Goal: Information Seeking & Learning: Learn about a topic

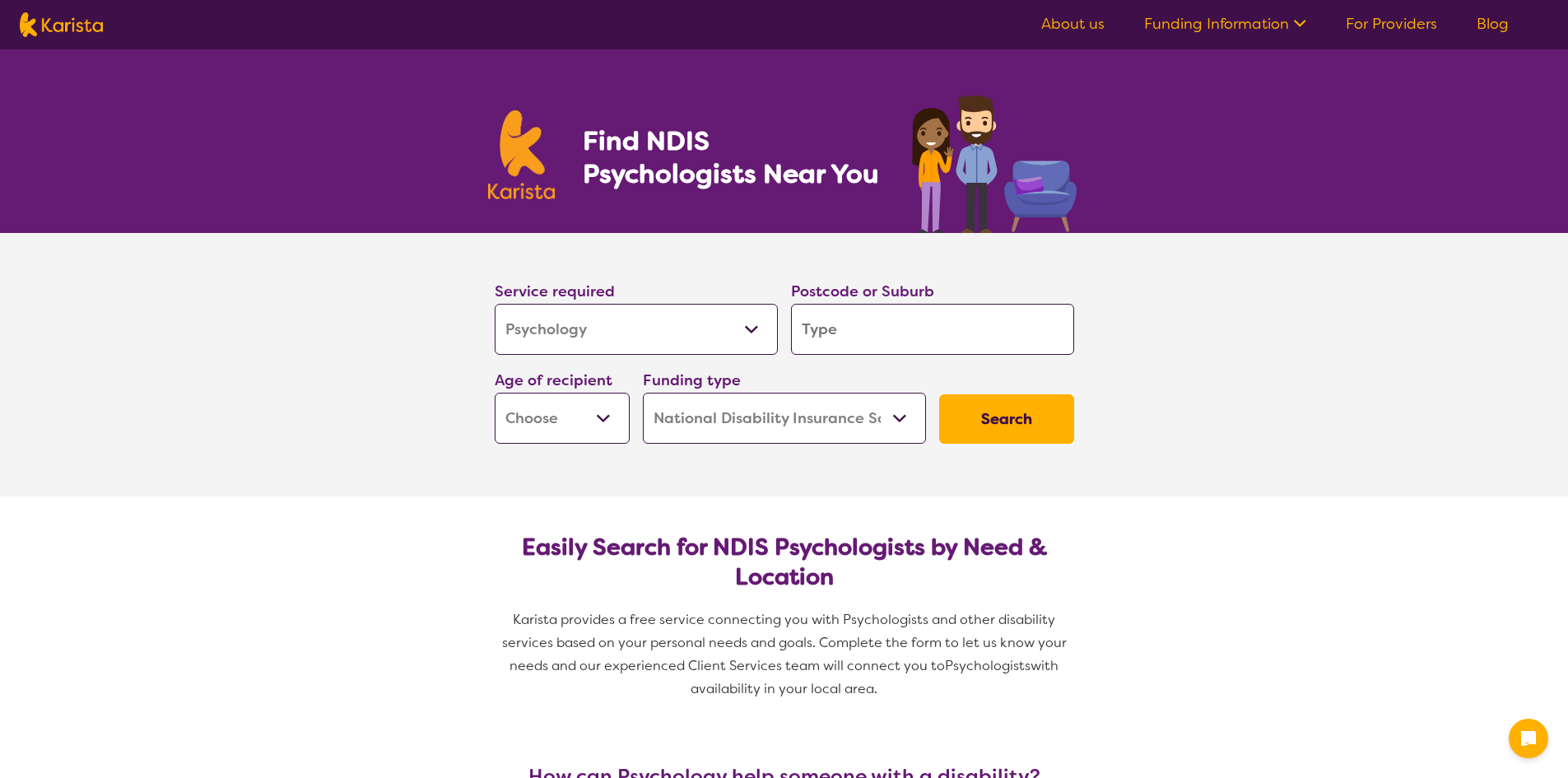
select select "Psychology"
select select "NDIS"
select select "Psychology"
select select "NDIS"
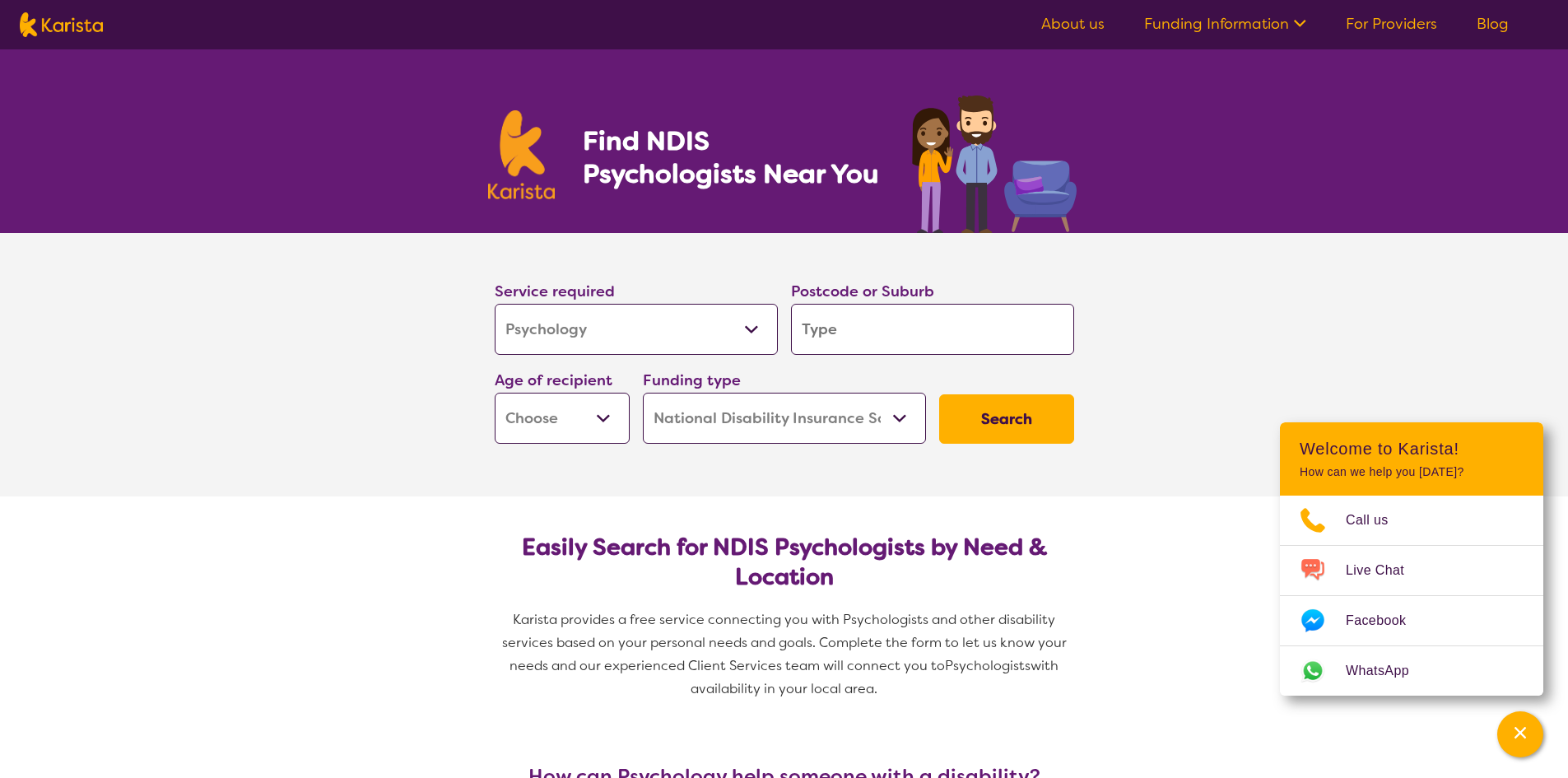
click at [539, 429] on select "Early Childhood - 0 to 9 Child - 10 to 11 Adolescent - 12 to 17 Adult - 18 to 6…" at bounding box center [561, 418] width 135 height 51
select select "CH"
click at [494, 392] on select "Early Childhood - 0 to 9 Child - 10 to 11 Adolescent - 12 to 17 Adult - 18 to 6…" at bounding box center [561, 418] width 135 height 51
select select "CH"
click at [365, 475] on section "Service required Allied Health Assistant Assessment (ADHD or Autism) Behaviour …" at bounding box center [784, 364] width 1568 height 264
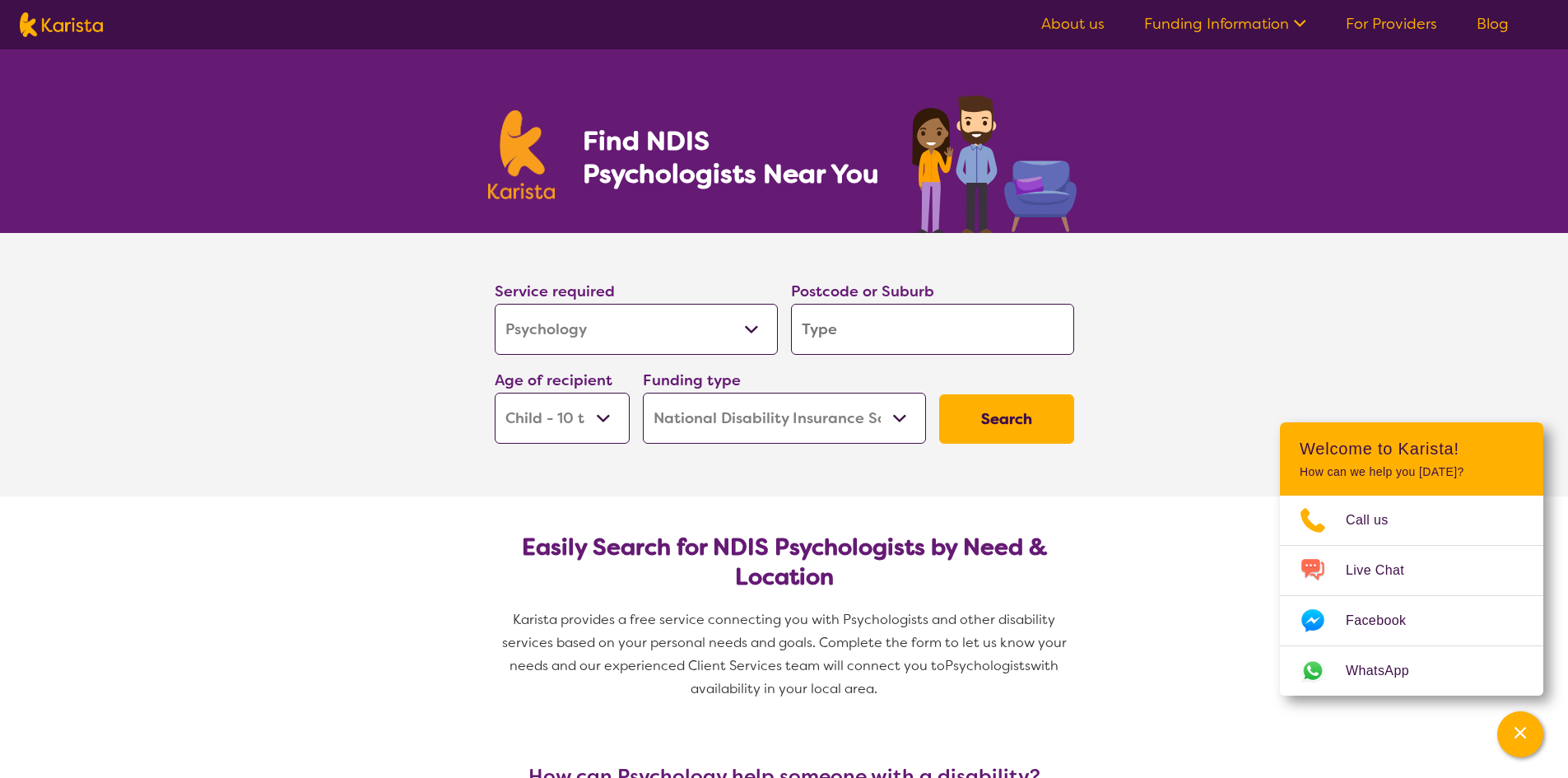
click at [730, 320] on select "Allied Health Assistant Assessment (ADHD or Autism) Behaviour support Counselli…" at bounding box center [636, 329] width 284 height 51
click at [753, 328] on select "Allied Health Assistant Assessment (ADHD or Autism) Behaviour support Counselli…" at bounding box center [636, 329] width 284 height 51
click at [926, 323] on input "search" at bounding box center [933, 329] width 284 height 51
click at [1047, 419] on button "Search" at bounding box center [1007, 419] width 135 height 49
click at [920, 333] on input "search" at bounding box center [933, 329] width 284 height 51
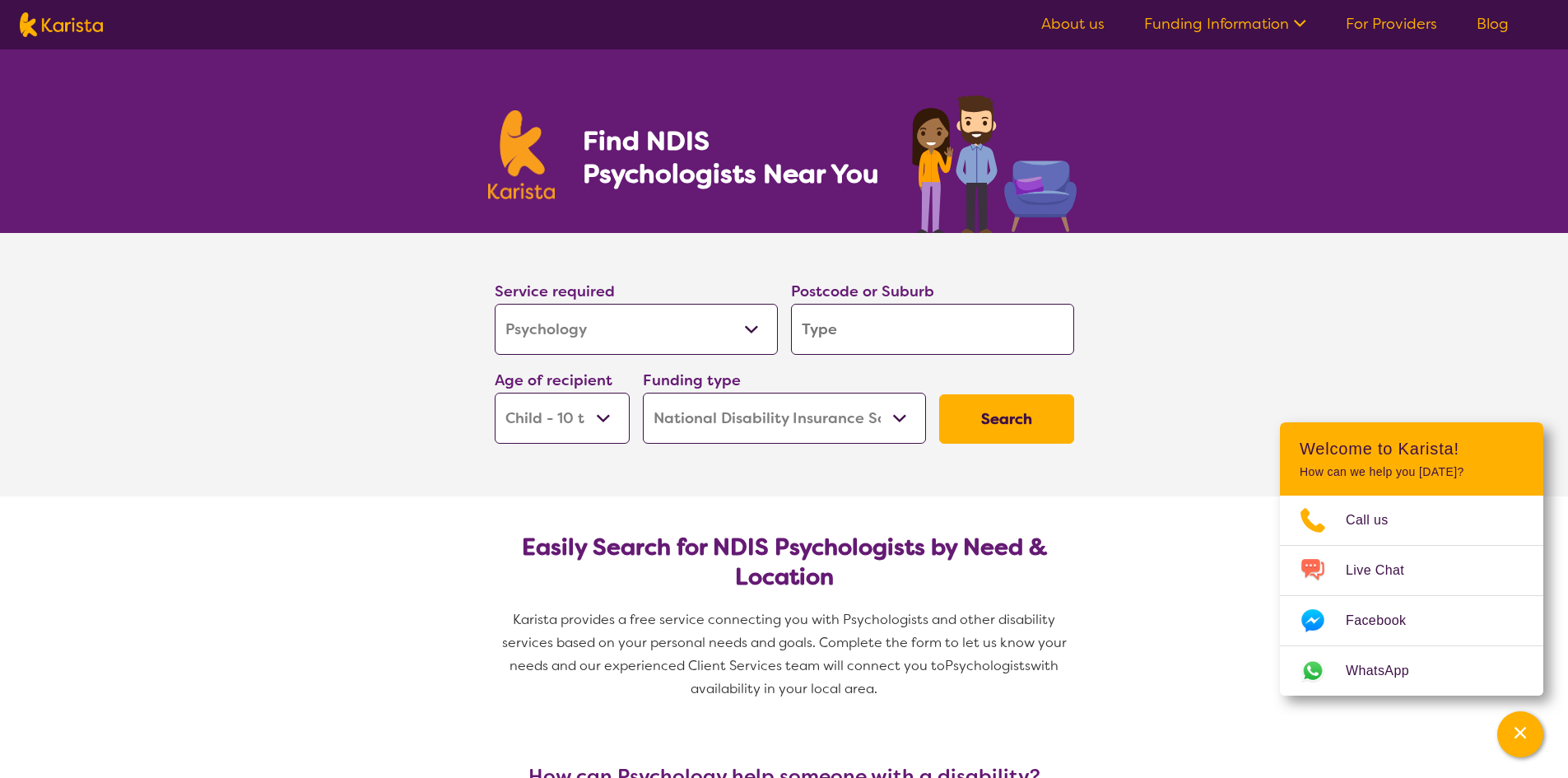
type input "2"
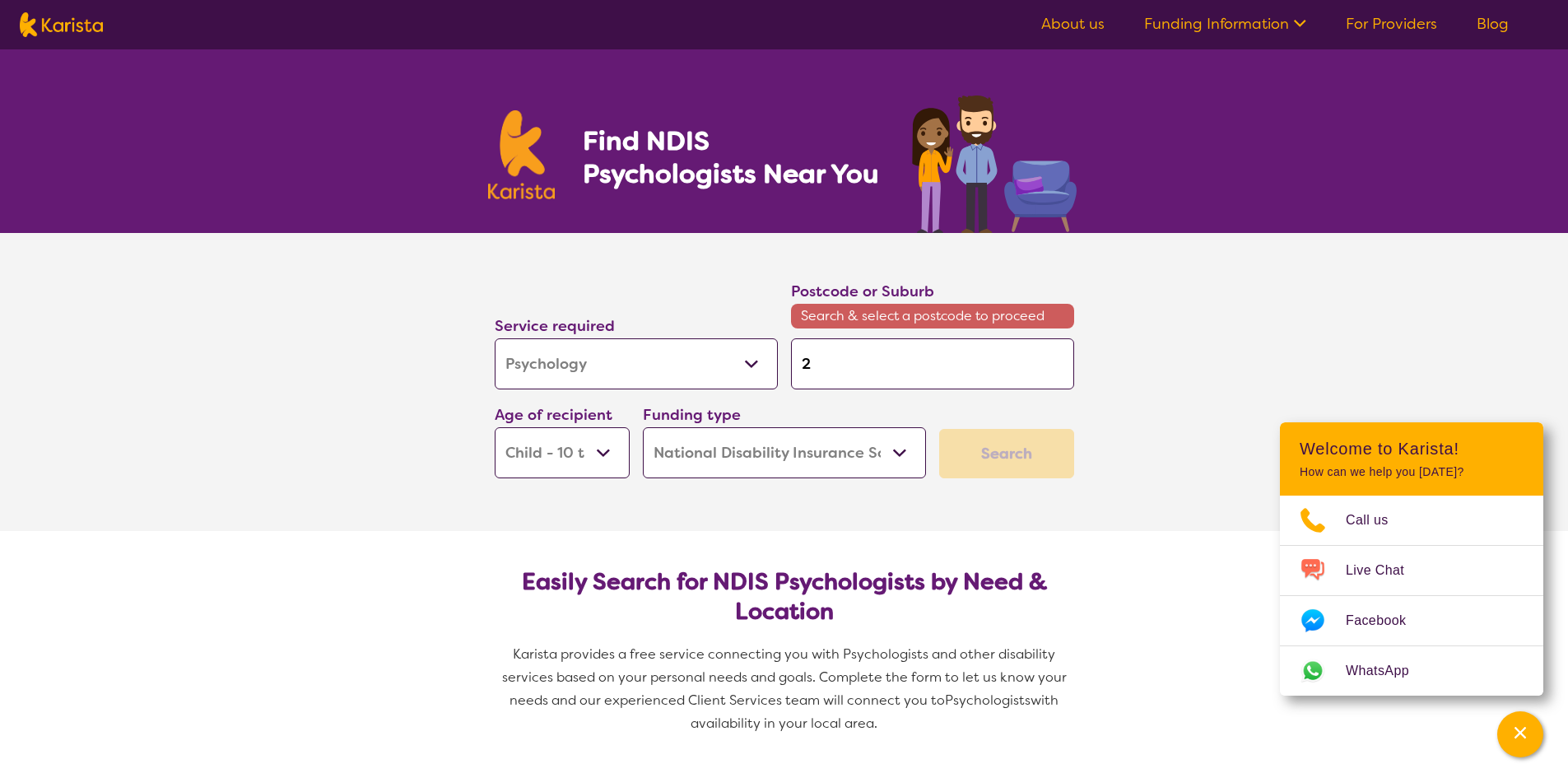
type input "20"
type input "206"
type input "2067"
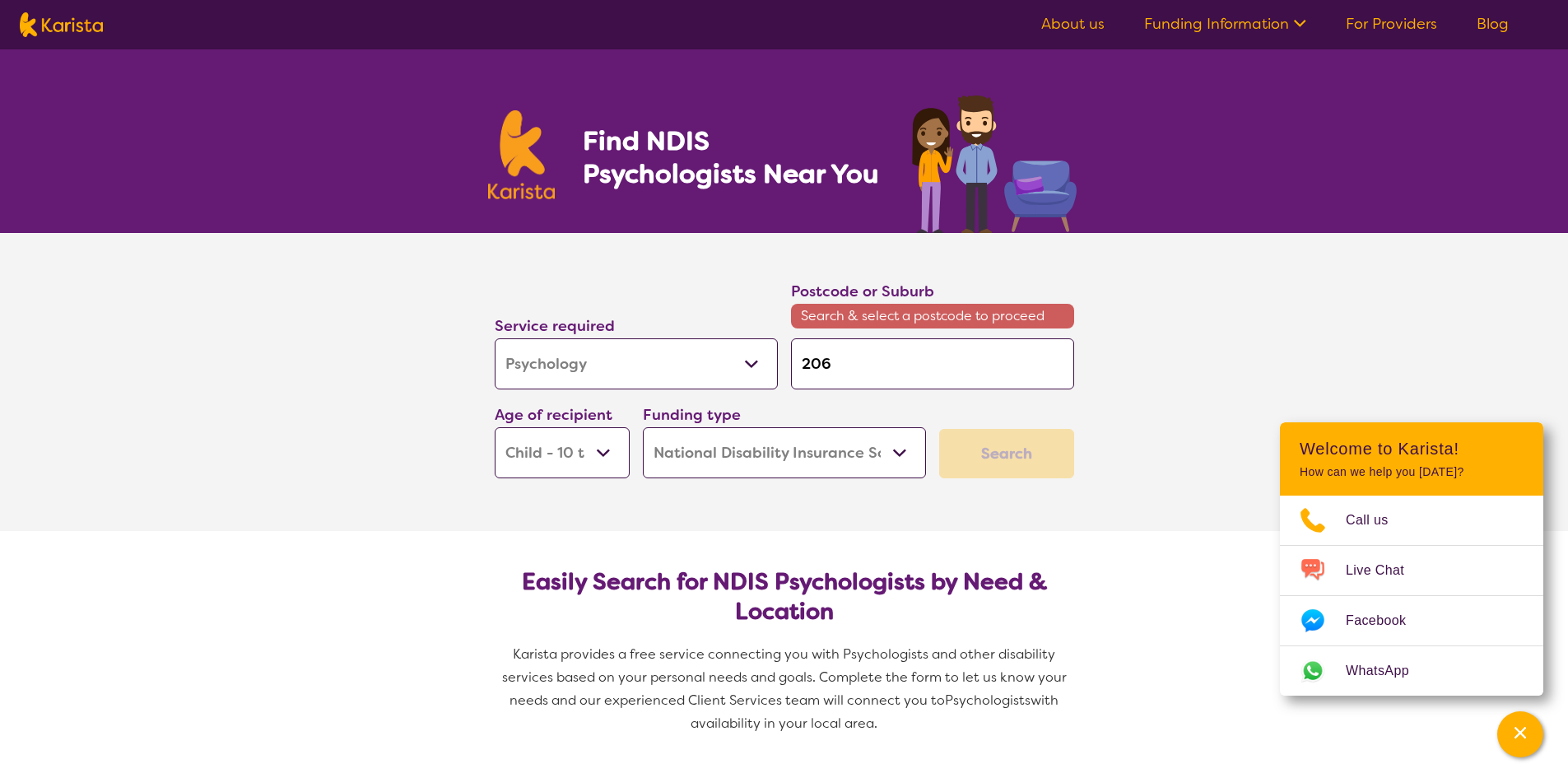
type input "2067"
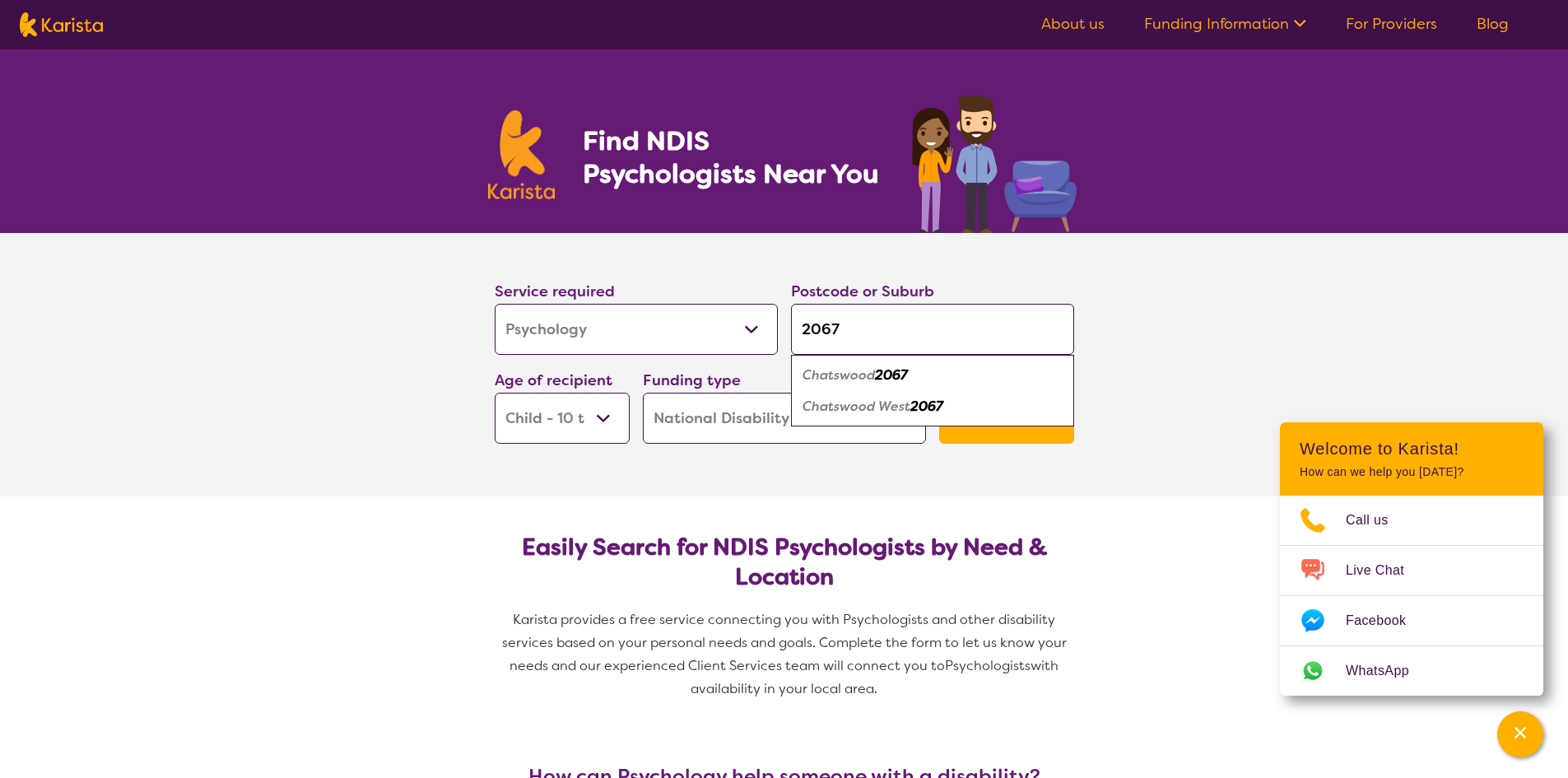
type input "2067"
click at [888, 386] on div "Chatswood 2067" at bounding box center [932, 375] width 267 height 31
click at [999, 410] on button "Search" at bounding box center [1007, 419] width 135 height 49
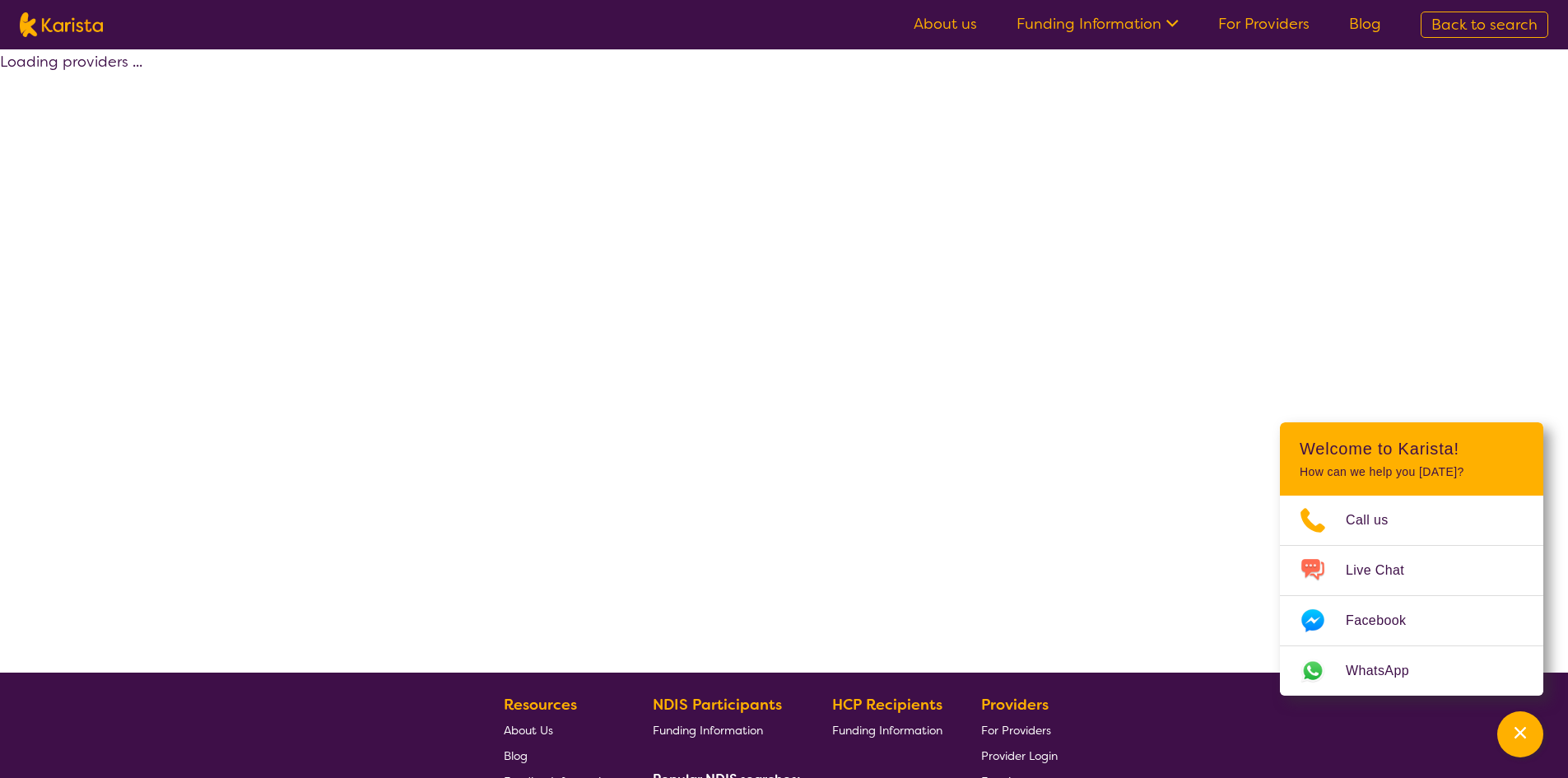
select select "by_score"
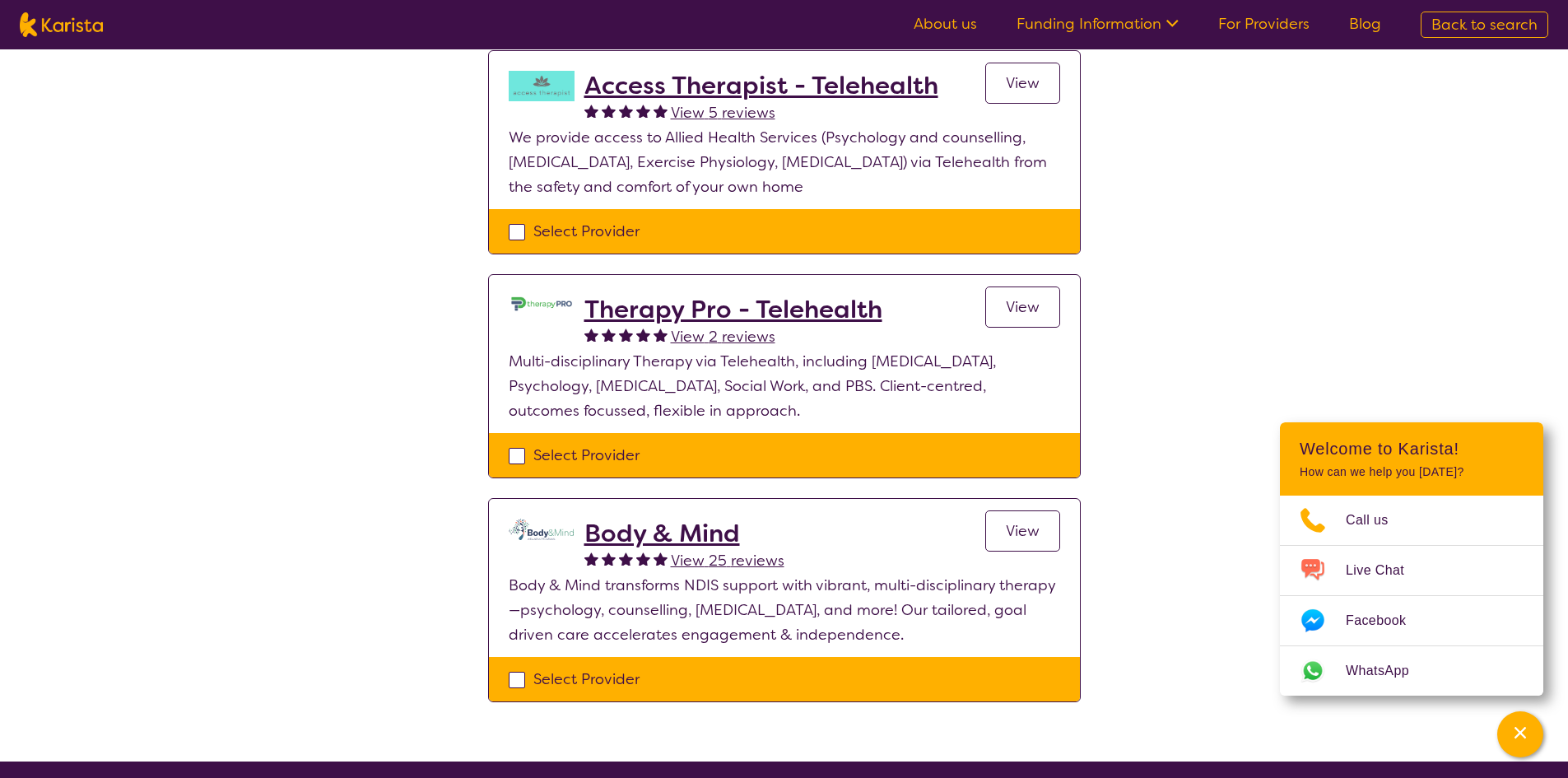
scroll to position [659, 0]
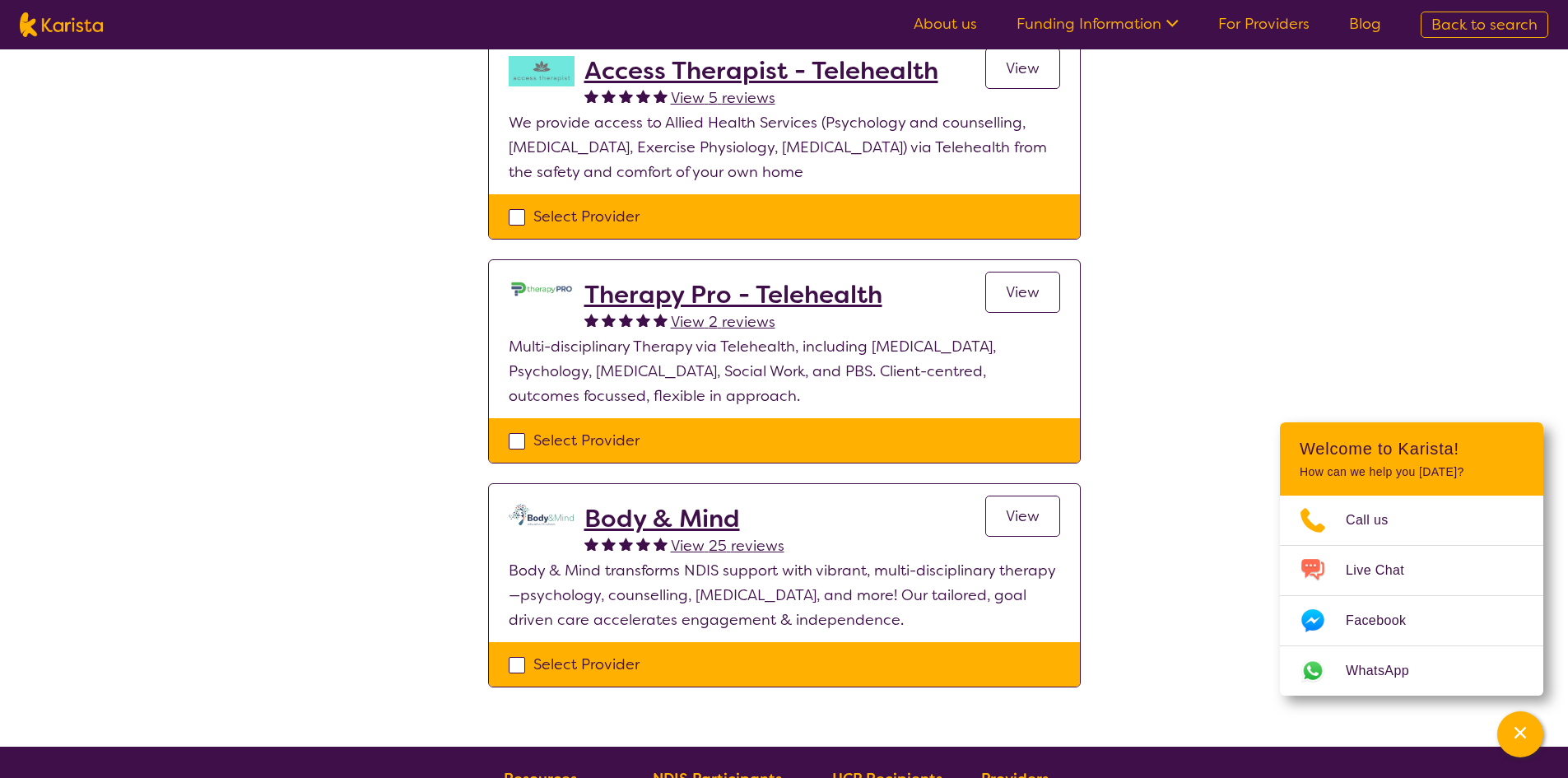
click at [640, 511] on h2 "Body & Mind" at bounding box center [684, 518] width 200 height 29
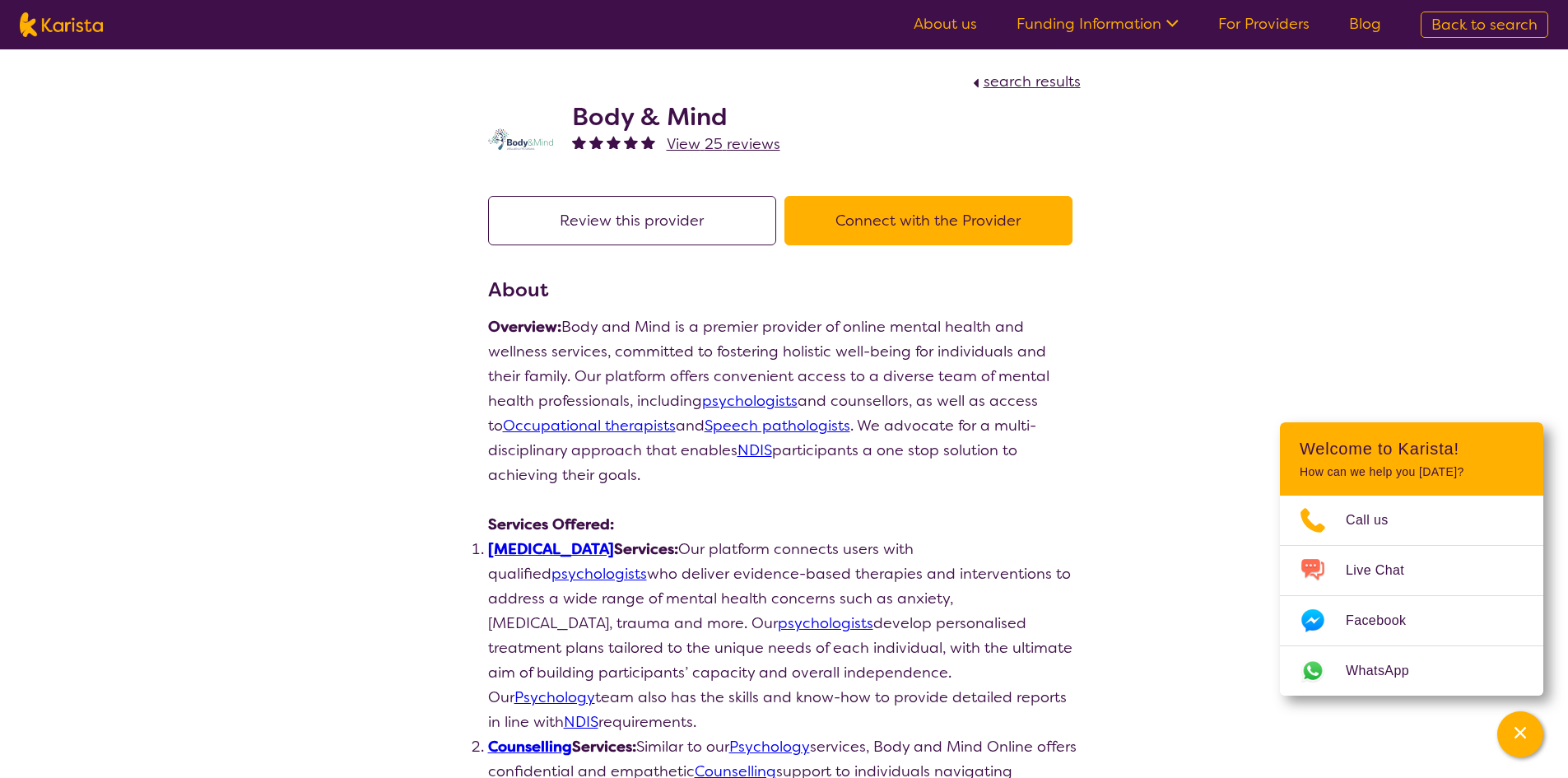
click at [897, 224] on button "Connect with the Provider" at bounding box center [928, 220] width 288 height 49
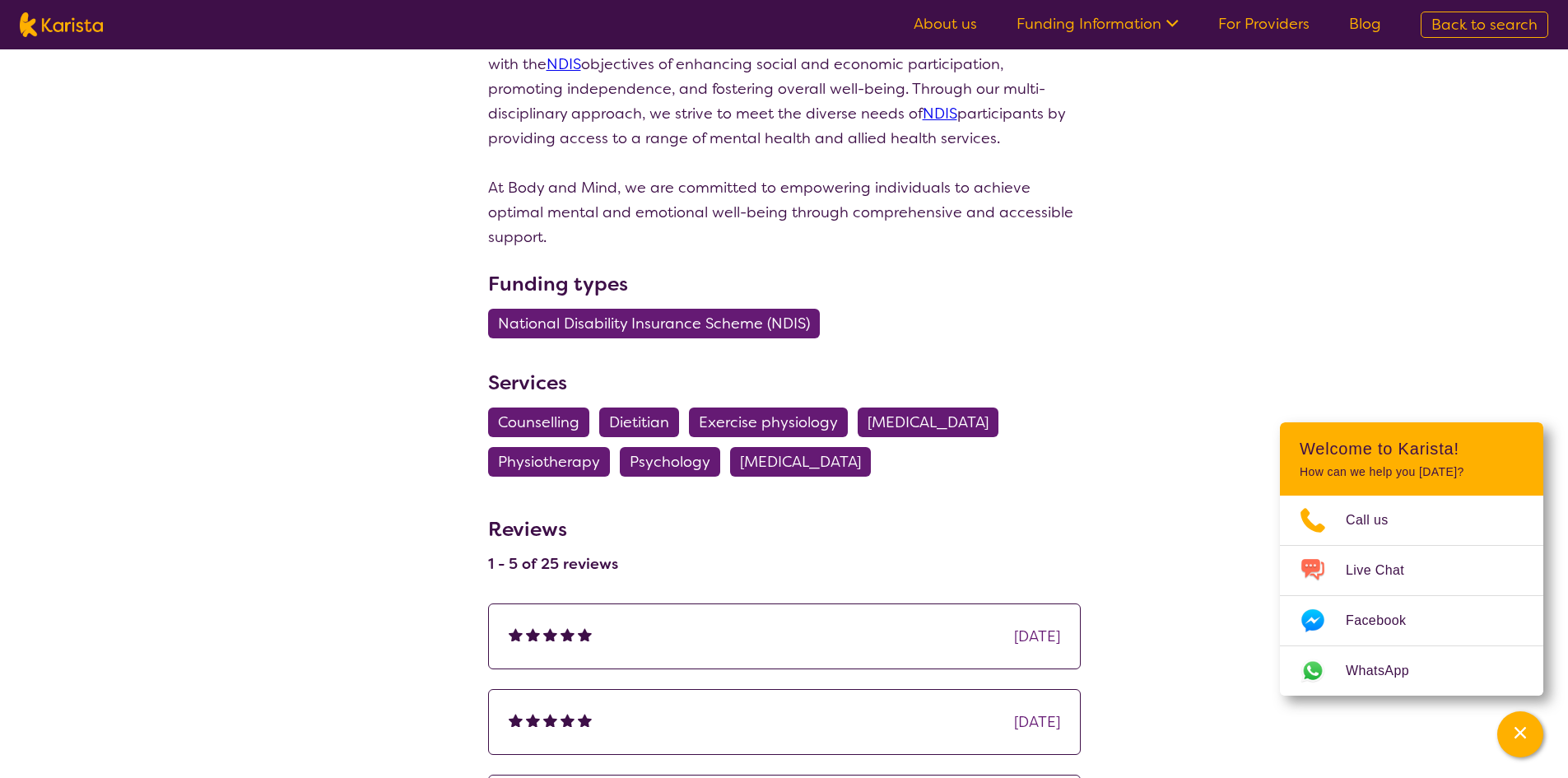
scroll to position [1646, 0]
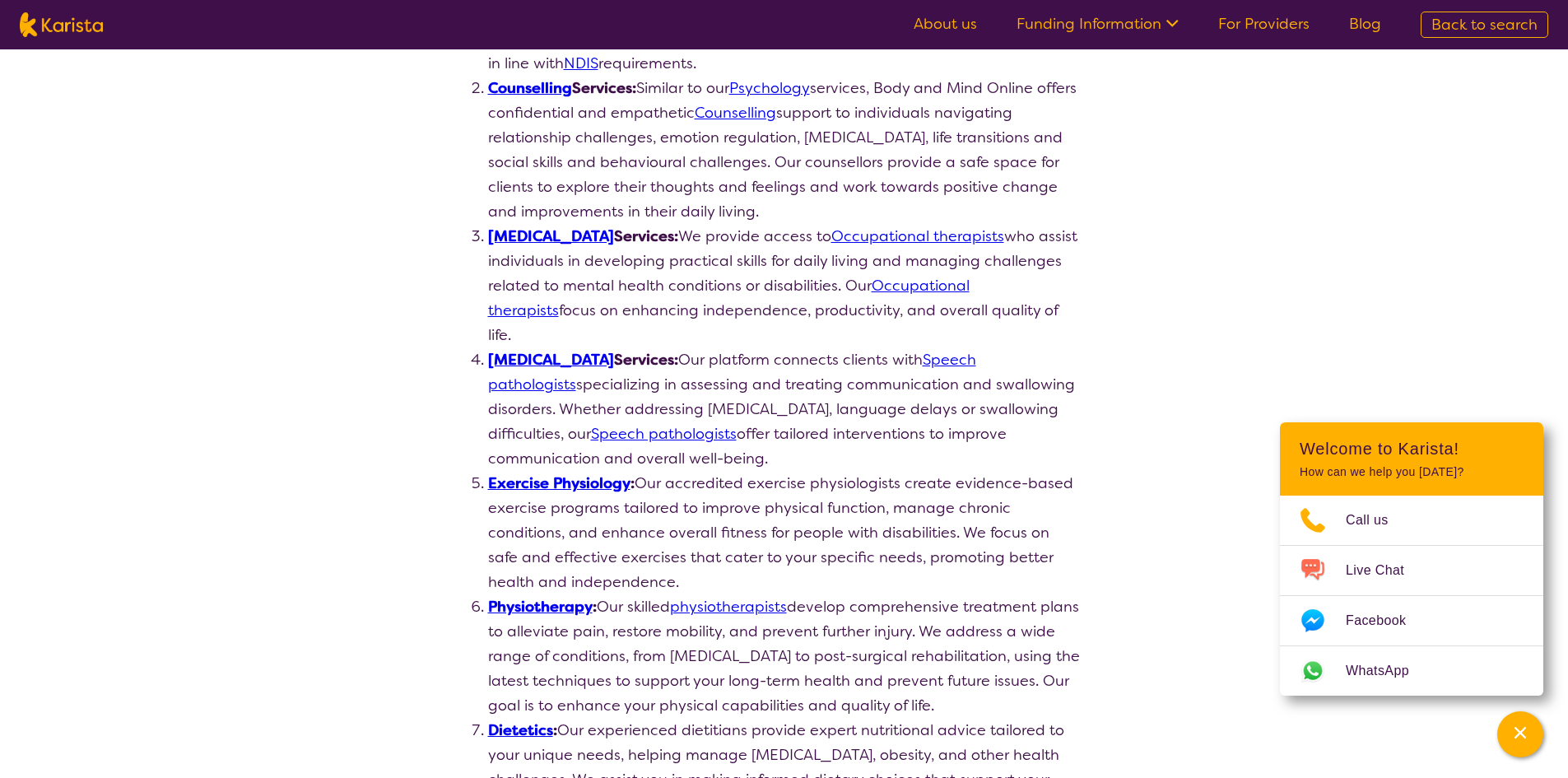
select select "by_score"
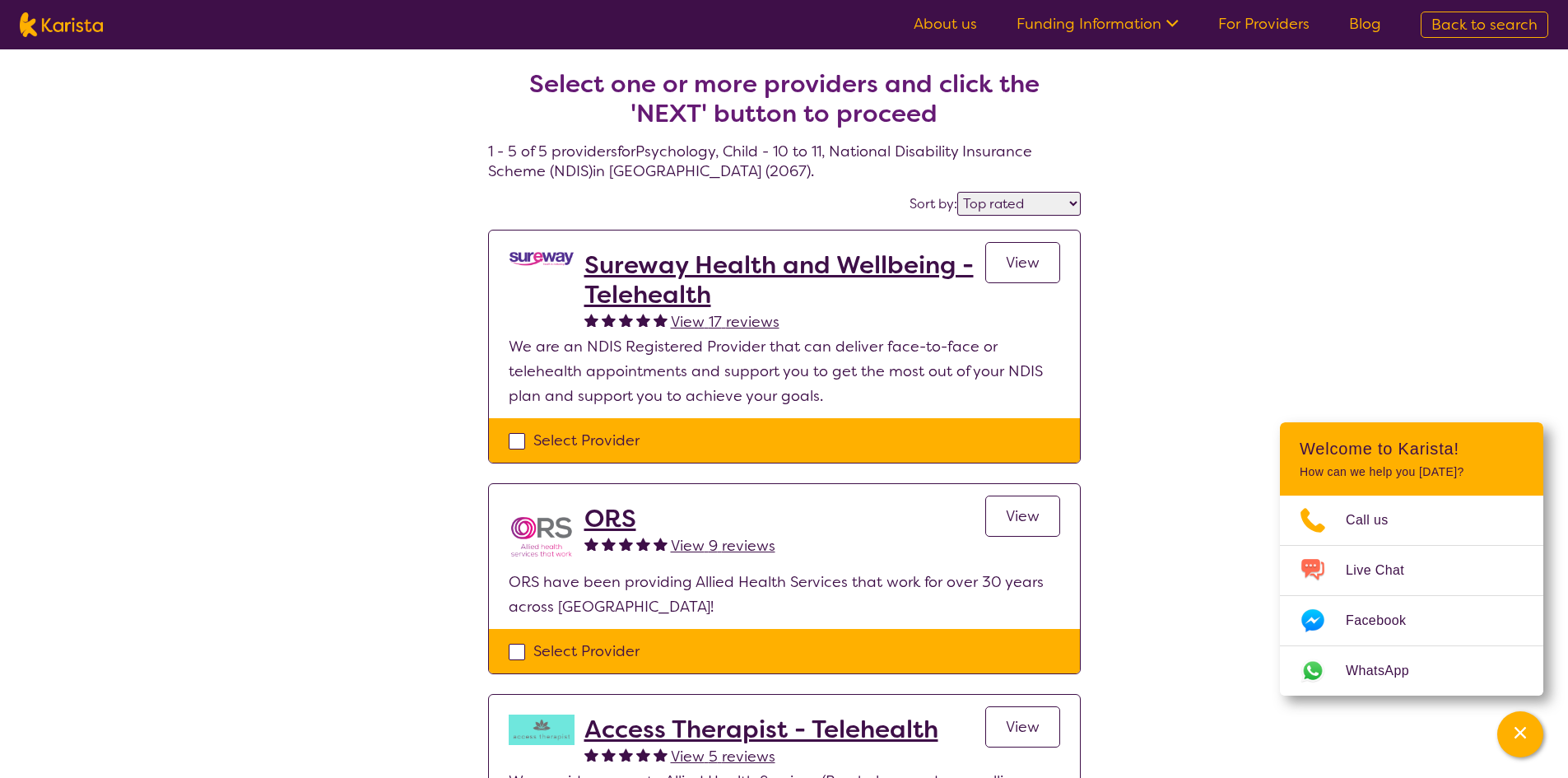
select select "Psychology"
select select "CH"
select select "NDIS"
select select "Psychology"
select select "CH"
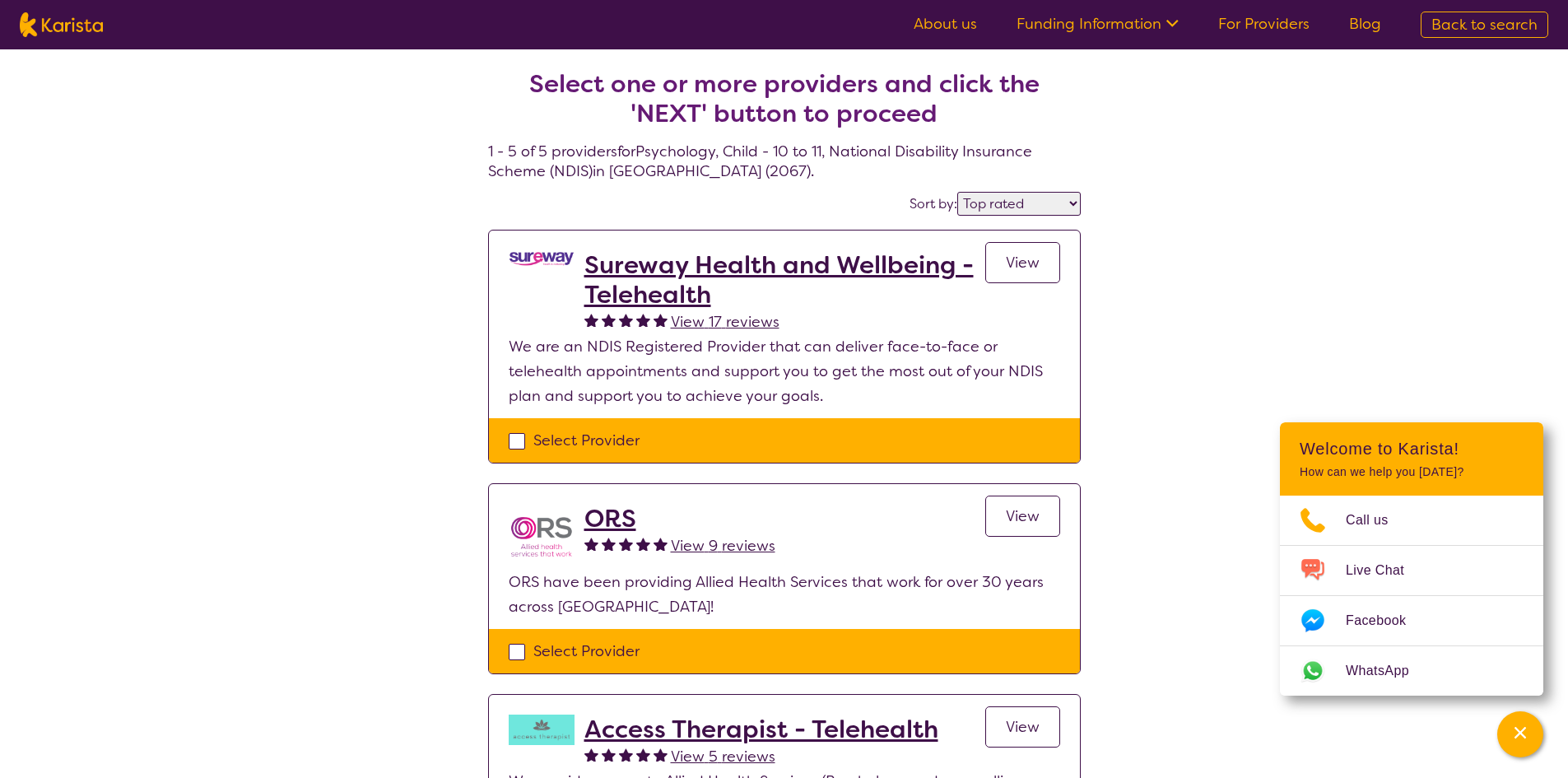
select select "NDIS"
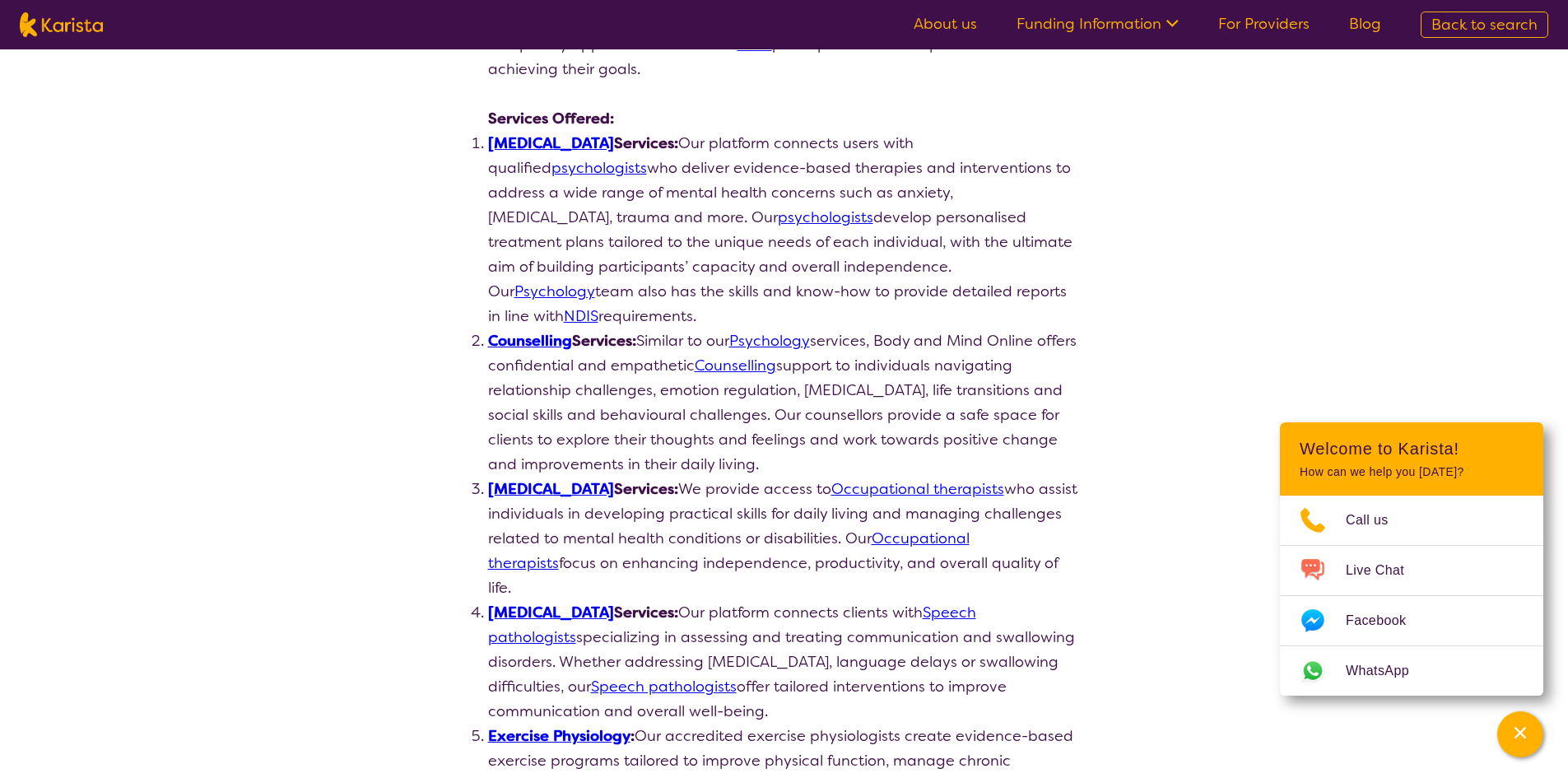
scroll to position [411, 0]
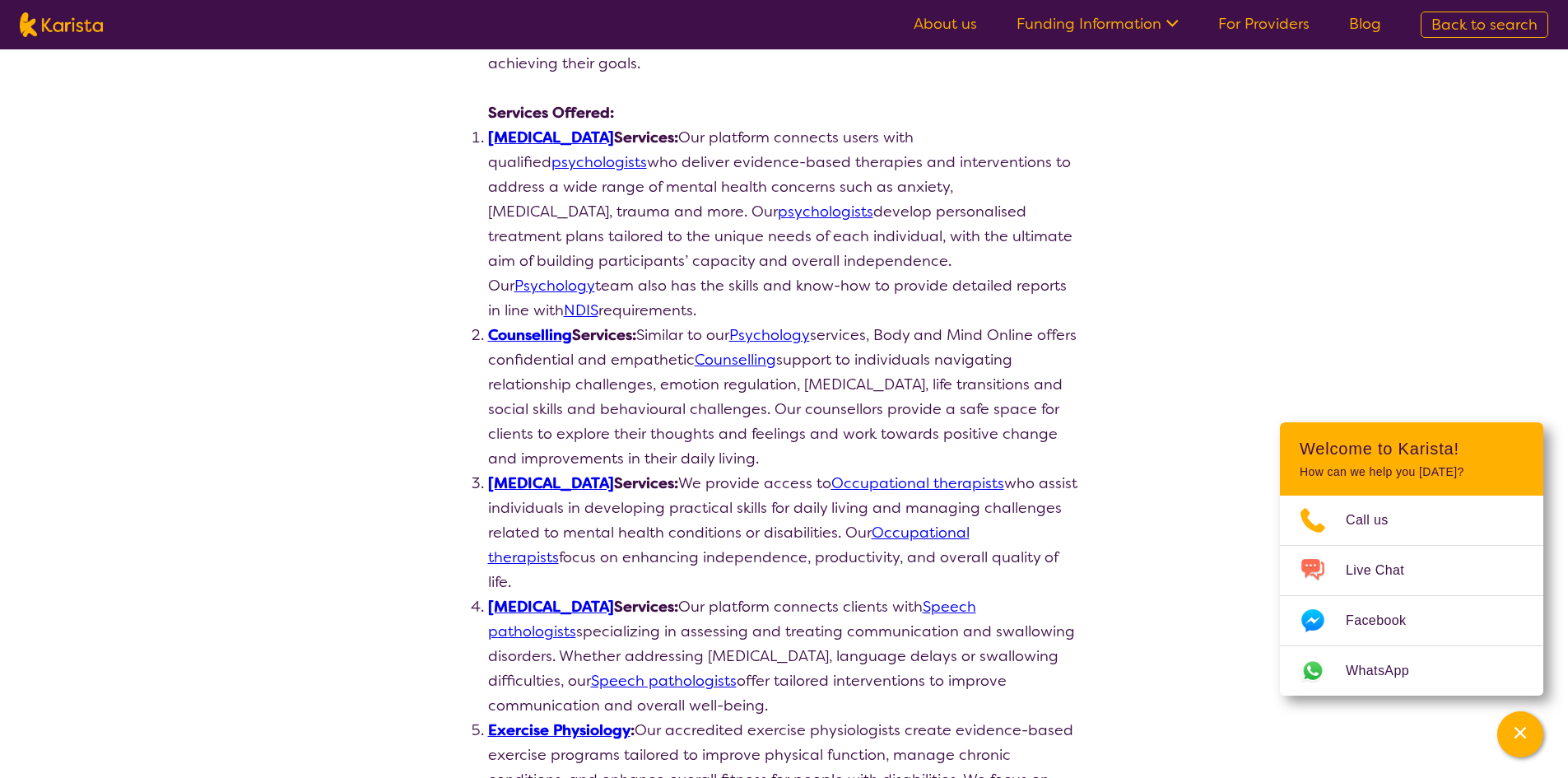
click at [521, 134] on link "[MEDICAL_DATA]" at bounding box center [550, 137] width 126 height 20
